Goal: Task Accomplishment & Management: Manage account settings

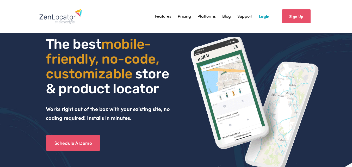
click at [267, 17] on link "Login" at bounding box center [264, 17] width 10 height 8
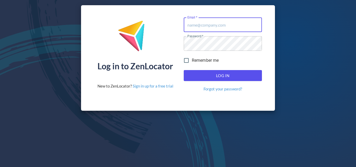
type input "[PERSON_NAME][EMAIL_ADDRESS][DOMAIN_NAME]"
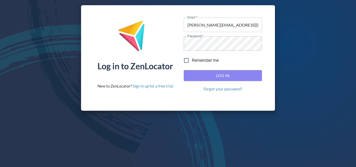
click at [216, 76] on span "Log In" at bounding box center [222, 75] width 67 height 7
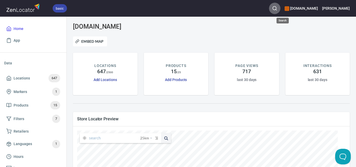
click at [277, 6] on icon "button" at bounding box center [274, 8] width 5 height 5
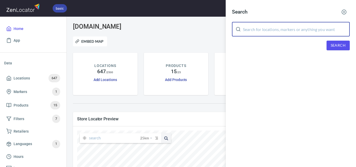
click at [270, 32] on input "text" at bounding box center [296, 29] width 107 height 15
paste input "Banksia Pambula"
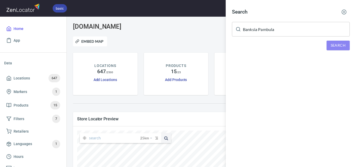
drag, startPoint x: 335, startPoint y: 43, endPoint x: 318, endPoint y: 50, distance: 17.9
click at [331, 43] on span "Search" at bounding box center [337, 45] width 15 height 7
click at [273, 25] on input "Banksia Pambula" at bounding box center [296, 29] width 107 height 15
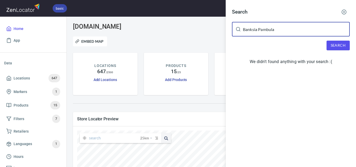
click at [273, 25] on input "Banksia Pambula" at bounding box center [296, 29] width 107 height 15
paste input "Sailor's Grave Brewing"
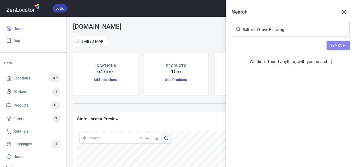
click at [334, 45] on span "Search" at bounding box center [337, 45] width 15 height 7
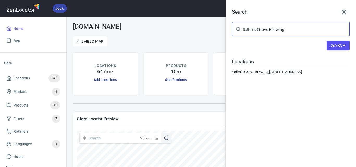
click at [258, 30] on input "Sailor's Grave Brewing" at bounding box center [296, 29] width 107 height 15
paste input "Nowa Nowa General Store"
click at [330, 44] on button "Search" at bounding box center [337, 46] width 23 height 10
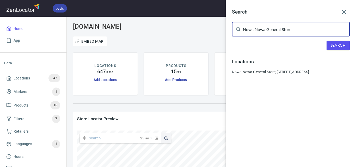
click at [255, 33] on input "Nowa Nowa General Store" at bounding box center [296, 29] width 107 height 15
paste input "Creative Lines"
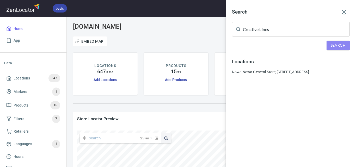
click at [334, 41] on button "Search" at bounding box center [337, 46] width 23 height 10
click at [270, 25] on input "Creative Lines" at bounding box center [296, 29] width 107 height 15
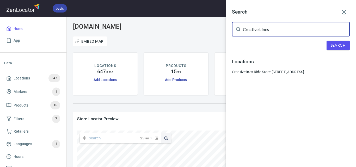
click at [270, 25] on input "Creative Lines" at bounding box center [296, 29] width 107 height 15
paste input "heaper Buy Mil"
type input "Cheaper Buy Miles"
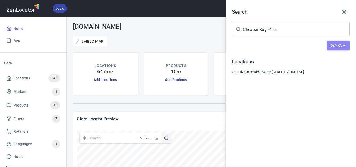
click at [335, 46] on span "Search" at bounding box center [337, 45] width 15 height 7
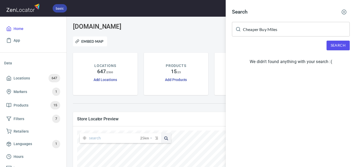
click at [180, 36] on div at bounding box center [178, 83] width 356 height 167
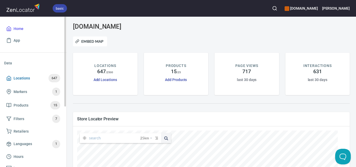
click at [19, 77] on span "Locations" at bounding box center [22, 78] width 16 height 7
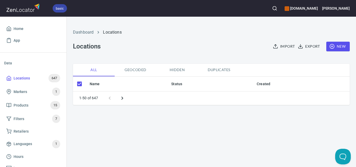
click at [343, 44] on span "New" at bounding box center [337, 46] width 15 height 7
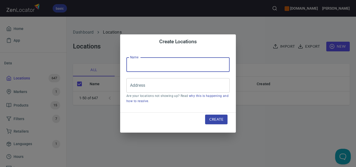
click at [174, 61] on input "text" at bounding box center [177, 64] width 103 height 15
paste input "Cheaper Buy Miles"
type input "Cheaper Buy Miles"
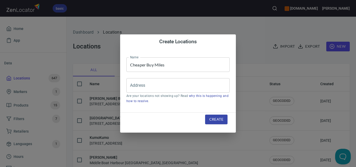
checkbox input "false"
click at [212, 89] on input "Address" at bounding box center [174, 85] width 91 height 10
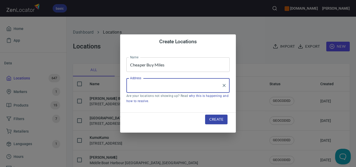
paste input "[STREET_ADDRESS][PERSON_NAME]"
type input "[STREET_ADDRESS][PERSON_NAME]"
click at [220, 121] on span "Create" at bounding box center [216, 119] width 14 height 7
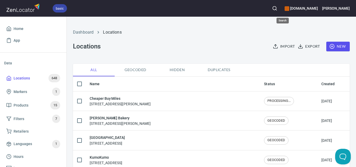
click at [279, 9] on button "button" at bounding box center [274, 8] width 11 height 11
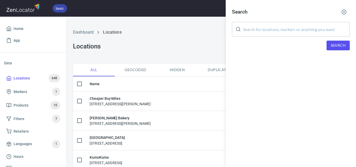
click at [288, 30] on input "text" at bounding box center [296, 29] width 107 height 15
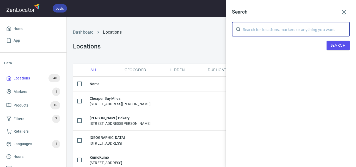
paste input "Catalogue"
type input "Catalogue"
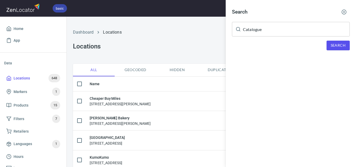
click at [323, 45] on div "Search" at bounding box center [291, 46] width 118 height 10
click at [335, 47] on span "Search" at bounding box center [337, 45] width 15 height 7
click at [40, 78] on div at bounding box center [178, 83] width 356 height 167
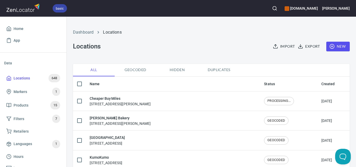
click at [334, 42] on button "New" at bounding box center [337, 47] width 23 height 10
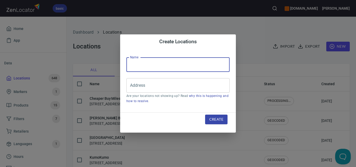
click at [213, 65] on input "text" at bounding box center [177, 64] width 103 height 15
paste input "Catalogue"
type input "Catalogue"
click at [191, 87] on input "Address" at bounding box center [174, 85] width 91 height 10
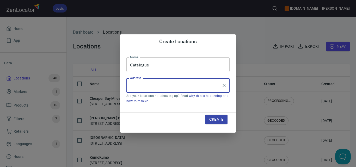
paste input "[STREET_ADDRESS]"
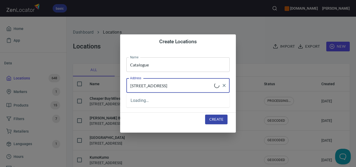
type input "[STREET_ADDRESS]"
drag, startPoint x: 218, startPoint y: 120, endPoint x: 133, endPoint y: 62, distance: 102.6
click at [217, 120] on span "Create" at bounding box center [216, 119] width 14 height 7
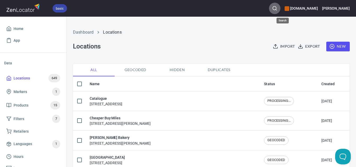
click at [280, 7] on button "button" at bounding box center [274, 8] width 11 height 11
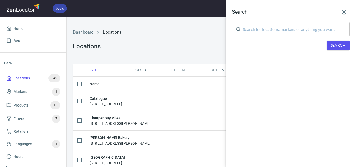
click at [149, 34] on div at bounding box center [178, 83] width 356 height 167
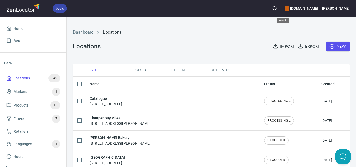
click at [276, 10] on circle "button" at bounding box center [274, 8] width 3 height 3
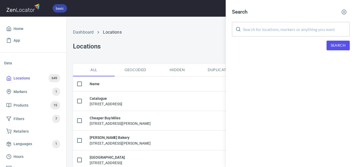
click at [294, 25] on input "text" at bounding box center [296, 29] width 107 height 15
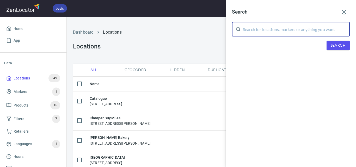
paste input "[PERSON_NAME] Providore"
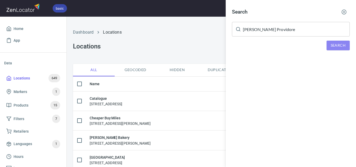
click at [331, 44] on span "Search" at bounding box center [337, 45] width 15 height 7
click at [334, 47] on span "Search" at bounding box center [337, 45] width 15 height 7
click at [281, 31] on input "[PERSON_NAME] Providore" at bounding box center [296, 29] width 107 height 15
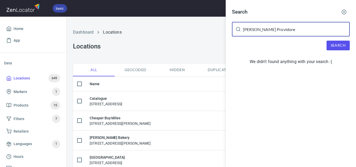
click at [281, 31] on input "[PERSON_NAME] Providore" at bounding box center [296, 29] width 107 height 15
paste input "[GEOGRAPHIC_DATA]"
type input "[GEOGRAPHIC_DATA]"
click at [331, 47] on span "Search" at bounding box center [337, 45] width 15 height 7
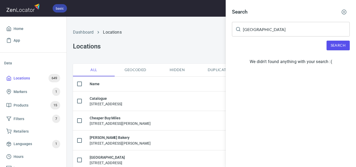
click at [335, 43] on span "Search" at bounding box center [337, 45] width 15 height 7
click at [174, 51] on div at bounding box center [178, 83] width 356 height 167
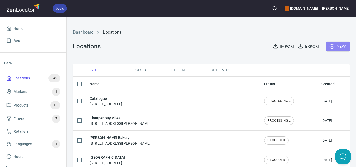
click at [340, 47] on span "New" at bounding box center [337, 46] width 15 height 7
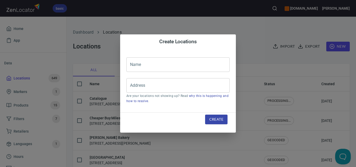
click at [189, 58] on input "text" at bounding box center [177, 64] width 103 height 15
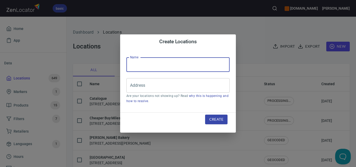
paste input "[GEOGRAPHIC_DATA]"
type input "[GEOGRAPHIC_DATA]"
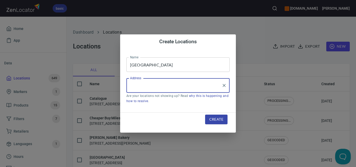
click at [171, 85] on input "Address" at bounding box center [174, 85] width 91 height 10
paste input "[STREET_ADDRESS][PERSON_NAME]"
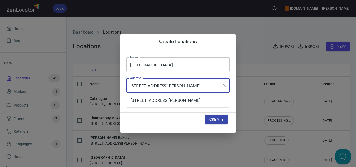
type input "[STREET_ADDRESS][PERSON_NAME]"
click at [214, 118] on span "Create" at bounding box center [216, 119] width 14 height 7
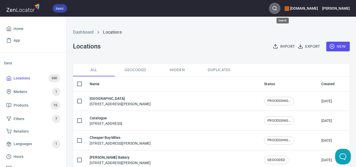
click at [277, 8] on icon "button" at bounding box center [274, 8] width 5 height 5
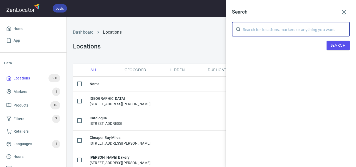
click at [302, 36] on input "text" at bounding box center [296, 29] width 107 height 15
paste input "[GEOGRAPHIC_DATA]"
click at [335, 41] on button "Search" at bounding box center [337, 46] width 23 height 10
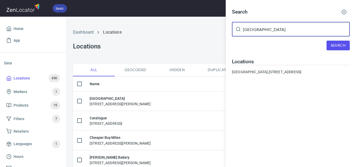
click at [261, 31] on input "[GEOGRAPHIC_DATA]" at bounding box center [296, 29] width 107 height 15
paste input "Four Pillars Gin"
click at [336, 43] on span "Search" at bounding box center [337, 45] width 15 height 7
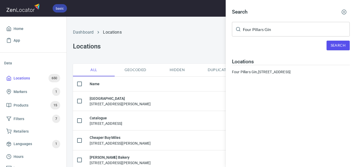
click at [299, 28] on input "Four Pillars Gin" at bounding box center [296, 29] width 107 height 15
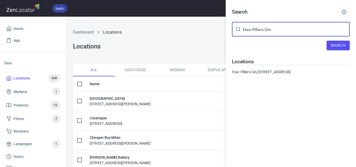
click at [299, 28] on input "Four Pillars Gin" at bounding box center [296, 29] width 107 height 15
paste input "Reine & La Rue"
click at [342, 48] on span "Search" at bounding box center [337, 45] width 15 height 7
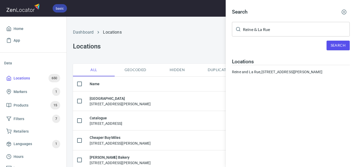
click at [268, 28] on input "Reine & La Rue" at bounding box center [296, 29] width 107 height 15
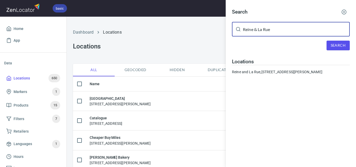
click at [268, 28] on input "Reine & La Rue" at bounding box center [296, 29] width 107 height 15
paste input "The [PERSON_NAME] Dairy"
click at [340, 41] on button "Search" at bounding box center [337, 46] width 23 height 10
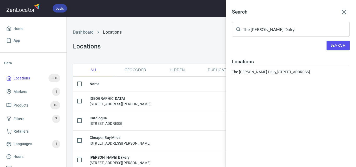
click at [276, 32] on input "The [PERSON_NAME] Dairy" at bounding box center [296, 29] width 107 height 15
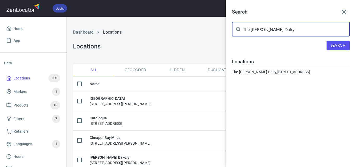
click at [276, 32] on input "The [PERSON_NAME] Dairy" at bounding box center [296, 29] width 107 height 15
click at [276, 31] on input "The [PERSON_NAME] Dairy" at bounding box center [296, 29] width 107 height 15
paste input "[PERSON_NAME] Fresh Traditional Grocer"
click at [330, 49] on button "Search" at bounding box center [337, 46] width 23 height 10
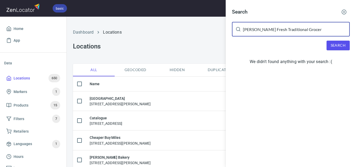
drag, startPoint x: 253, startPoint y: 30, endPoint x: 312, endPoint y: 31, distance: 58.3
click at [312, 31] on input "[PERSON_NAME] Fresh Traditional Grocer" at bounding box center [296, 29] width 107 height 15
drag, startPoint x: 326, startPoint y: 46, endPoint x: 338, endPoint y: 46, distance: 12.5
click at [330, 46] on div "Search" at bounding box center [291, 46] width 118 height 10
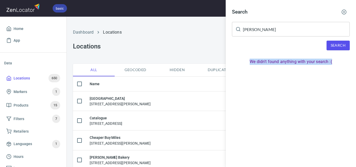
click at [348, 49] on div "Search [PERSON_NAME] ​ Search We didn't found anything with your search :(" at bounding box center [291, 37] width 130 height 75
click at [348, 48] on button "Search" at bounding box center [337, 46] width 23 height 10
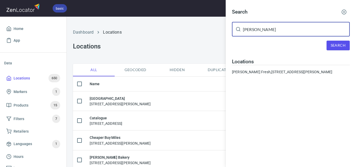
click at [254, 32] on input "[PERSON_NAME]" at bounding box center [296, 29] width 107 height 15
paste input "Ranfords Family Butcher"
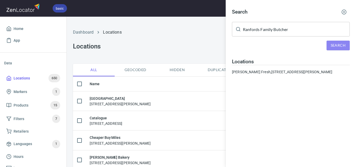
click at [345, 47] on button "Search" at bounding box center [337, 46] width 23 height 10
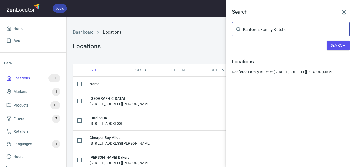
click at [306, 34] on input "Ranfords Family Butcher" at bounding box center [296, 29] width 107 height 15
paste input "Dream Cuisine Patisserie"
type input "Dream Cuisine Patisserie"
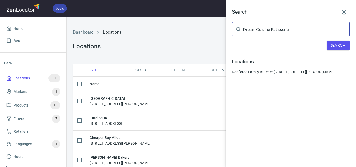
click at [342, 46] on span "Search" at bounding box center [337, 45] width 15 height 7
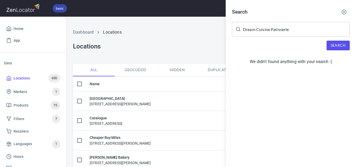
click at [33, 80] on div at bounding box center [178, 83] width 356 height 167
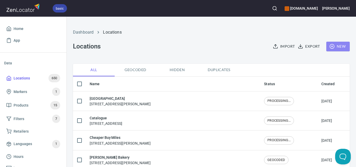
click at [338, 48] on span "New" at bounding box center [337, 46] width 15 height 7
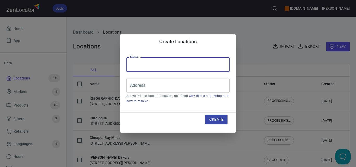
click at [197, 68] on input "text" at bounding box center [177, 64] width 103 height 15
paste input "Dream Cuisine Patisserie"
type input "Dream Cuisine Patisserie"
click at [202, 87] on input "Address" at bounding box center [174, 85] width 91 height 10
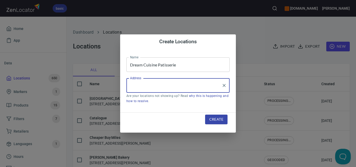
paste input "[GEOGRAPHIC_DATA], [STREET_ADDRESS]"
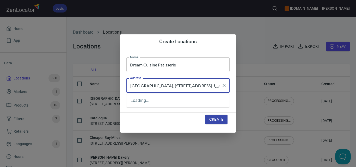
type input "[GEOGRAPHIC_DATA], [STREET_ADDRESS]"
click at [209, 119] on span "Create" at bounding box center [216, 119] width 14 height 7
